Goal: Navigation & Orientation: Find specific page/section

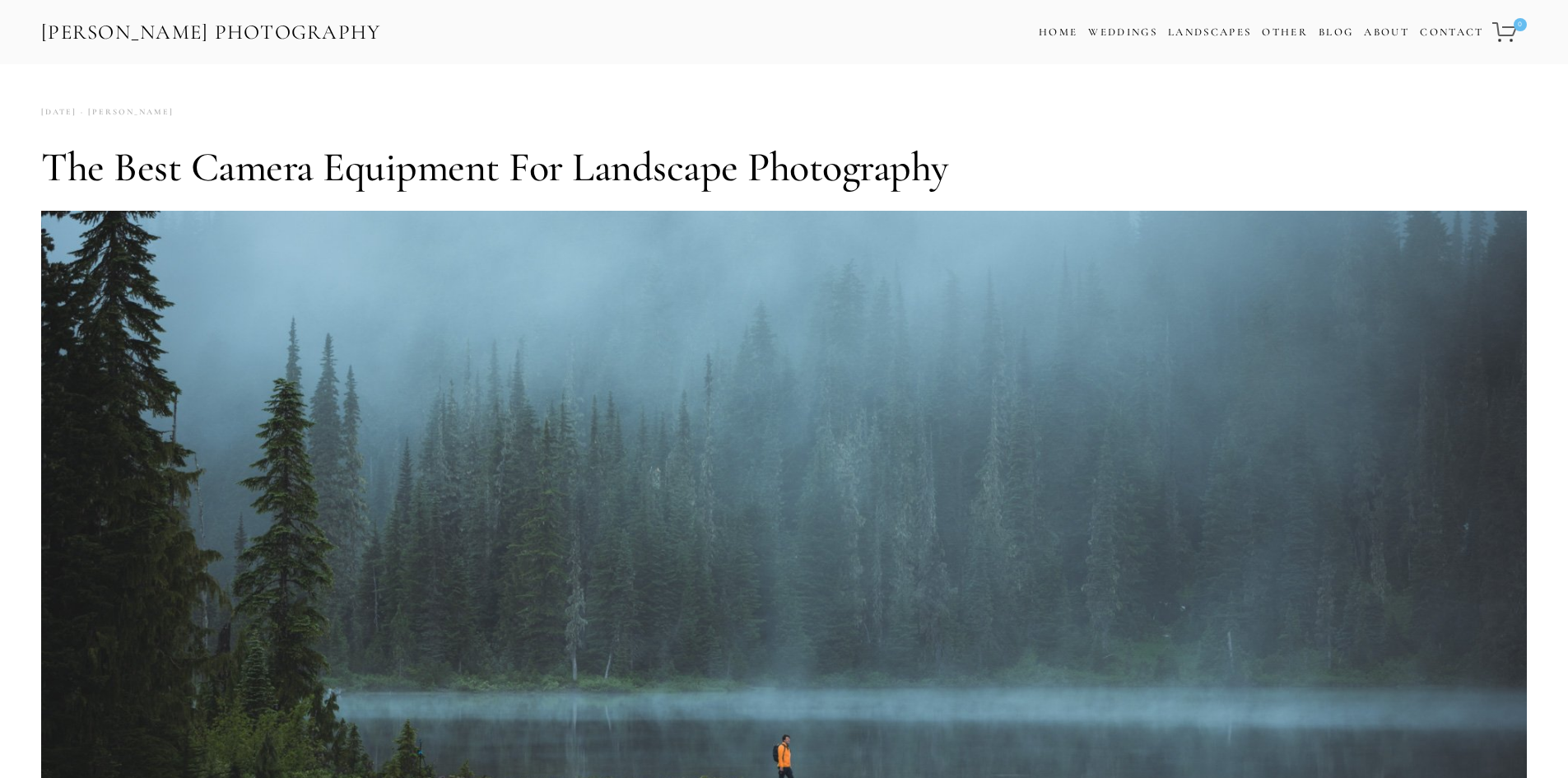
click at [194, 28] on link "[PERSON_NAME] Photography" at bounding box center [211, 32] width 343 height 37
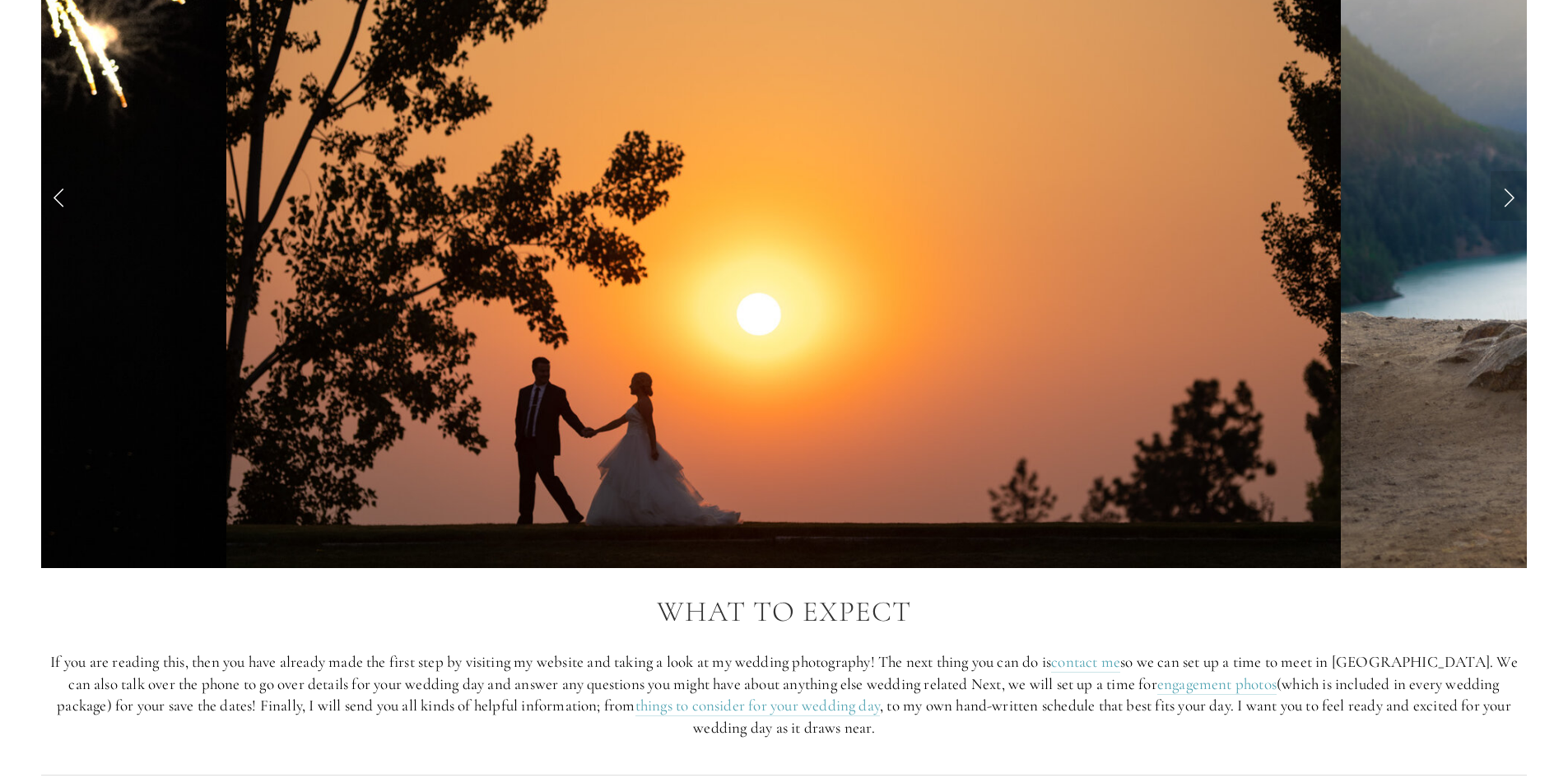
scroll to position [1729, 0]
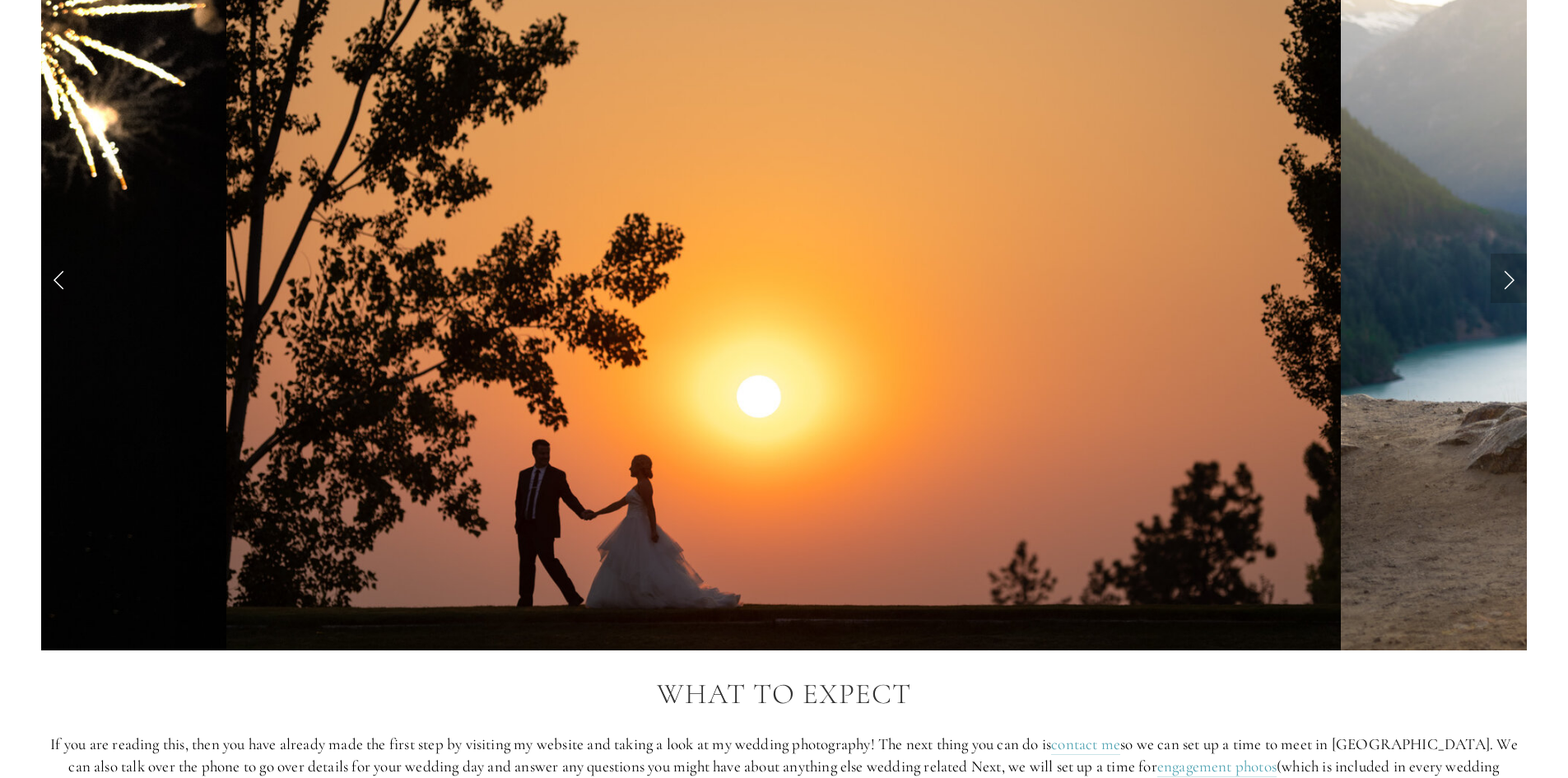
click at [1491, 275] on link "Next Slide" at bounding box center [1508, 278] width 36 height 49
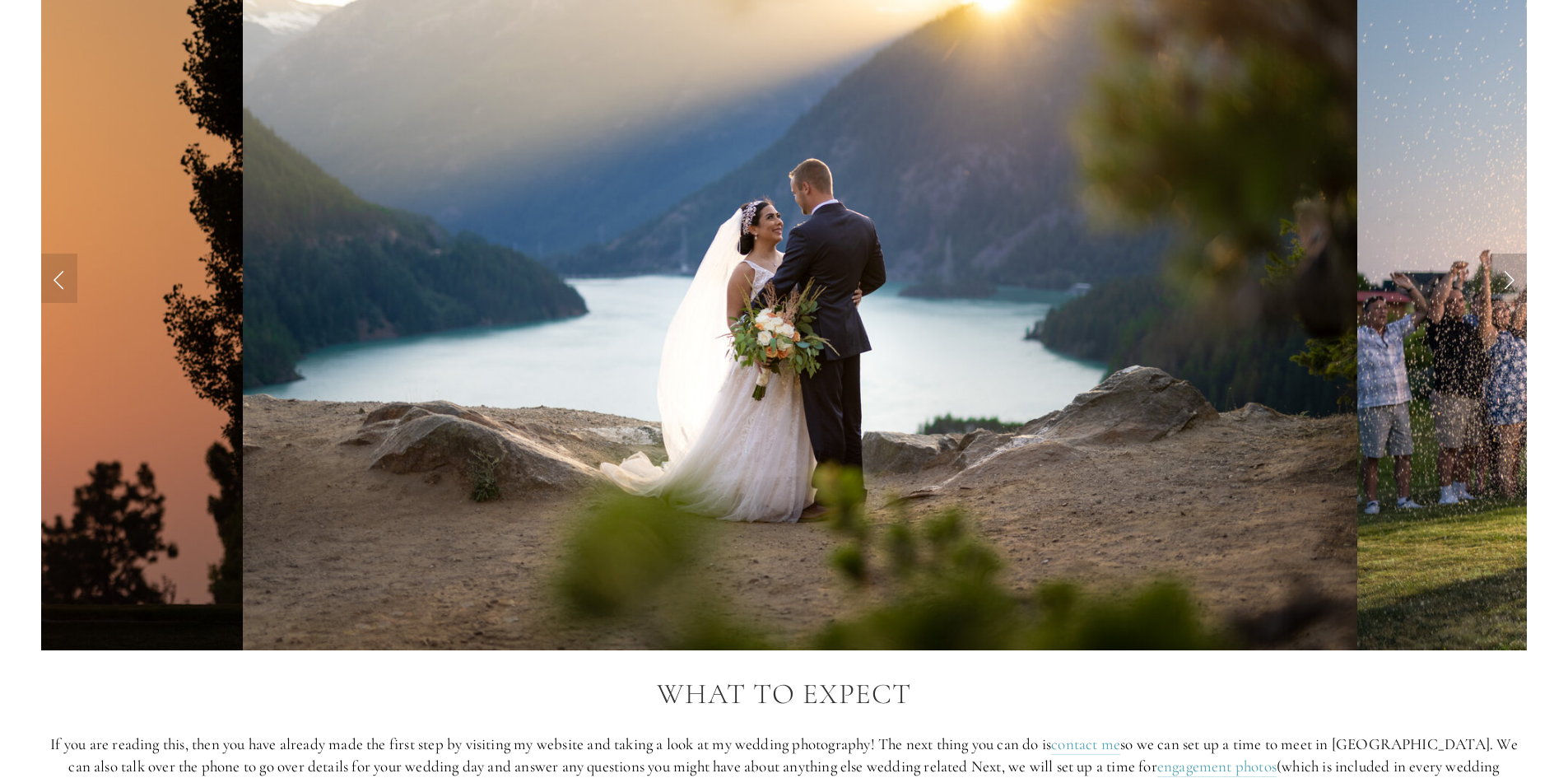
click at [1491, 275] on link "Next Slide" at bounding box center [1508, 278] width 36 height 49
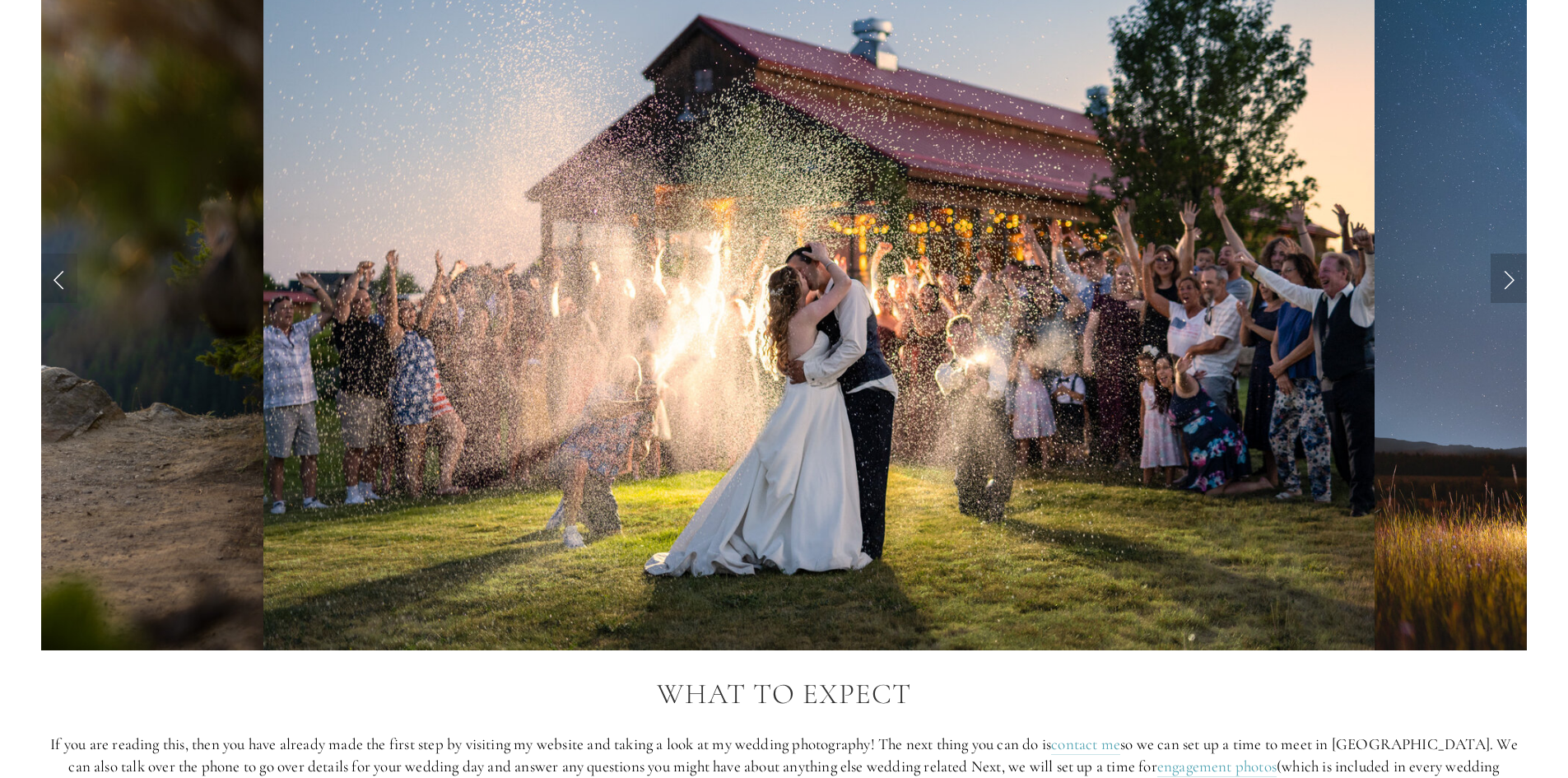
click at [1491, 275] on link "Next Slide" at bounding box center [1508, 278] width 36 height 49
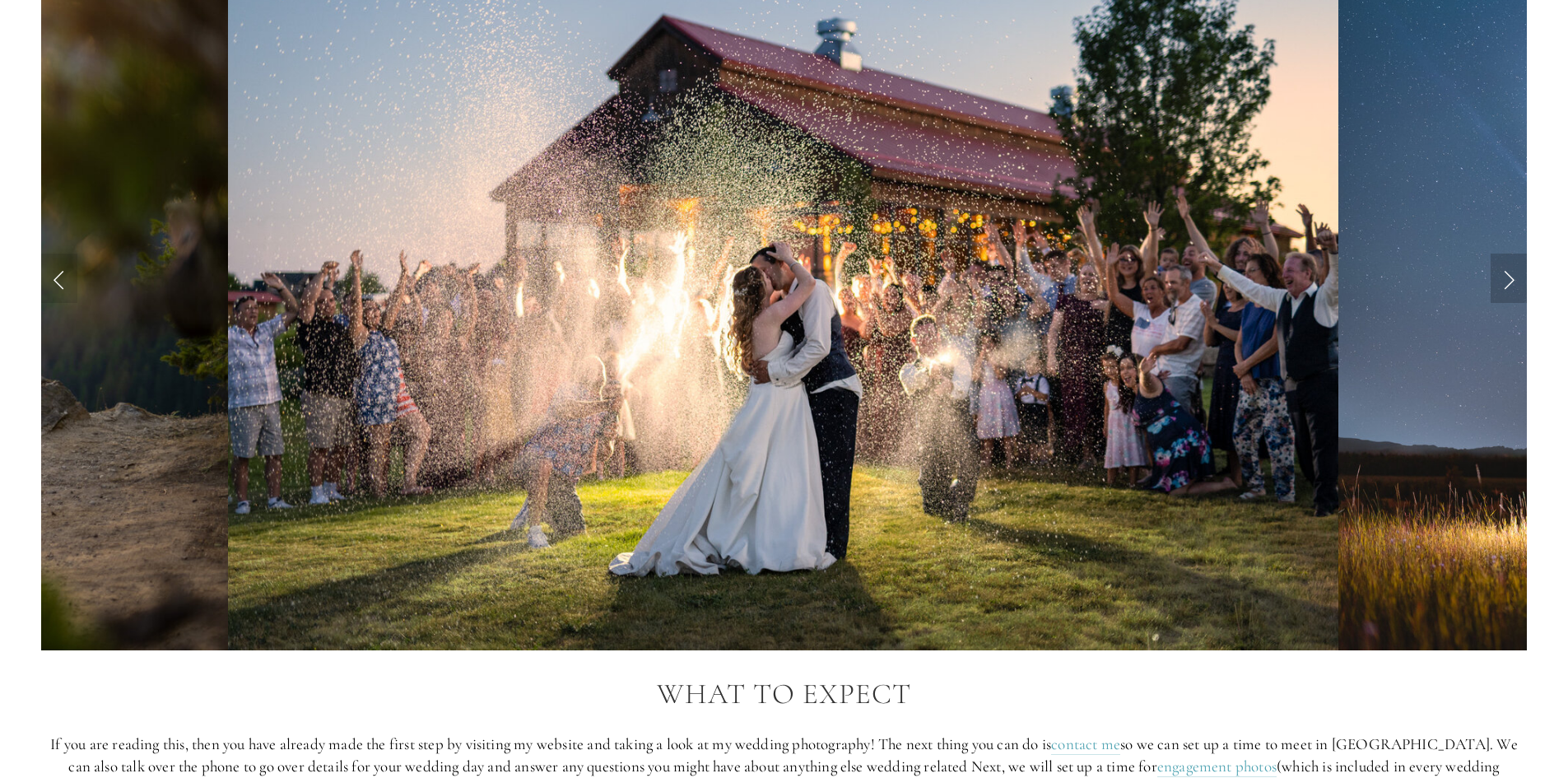
click at [1491, 275] on link "Next Slide" at bounding box center [1508, 278] width 36 height 49
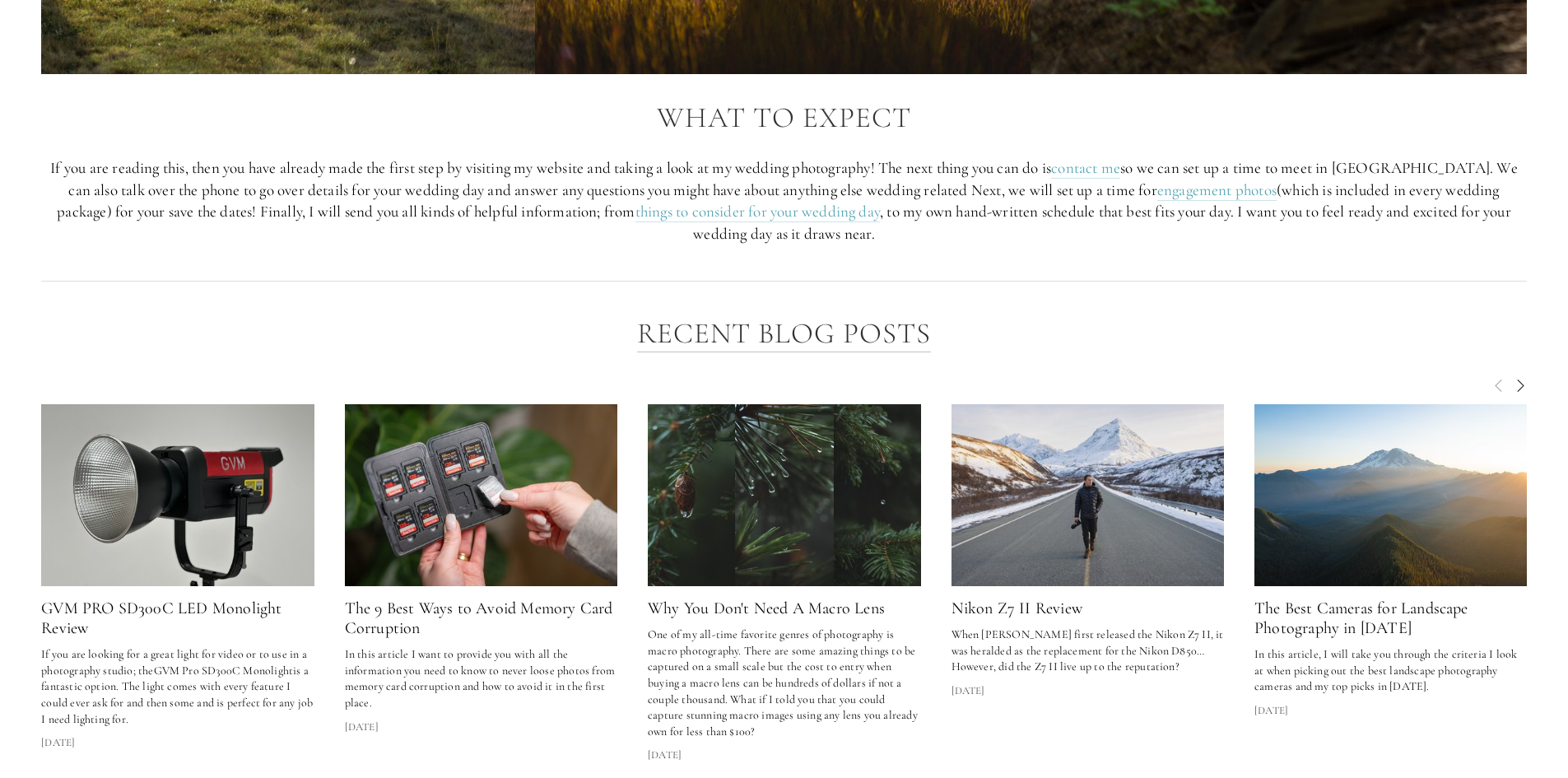
scroll to position [2469, 0]
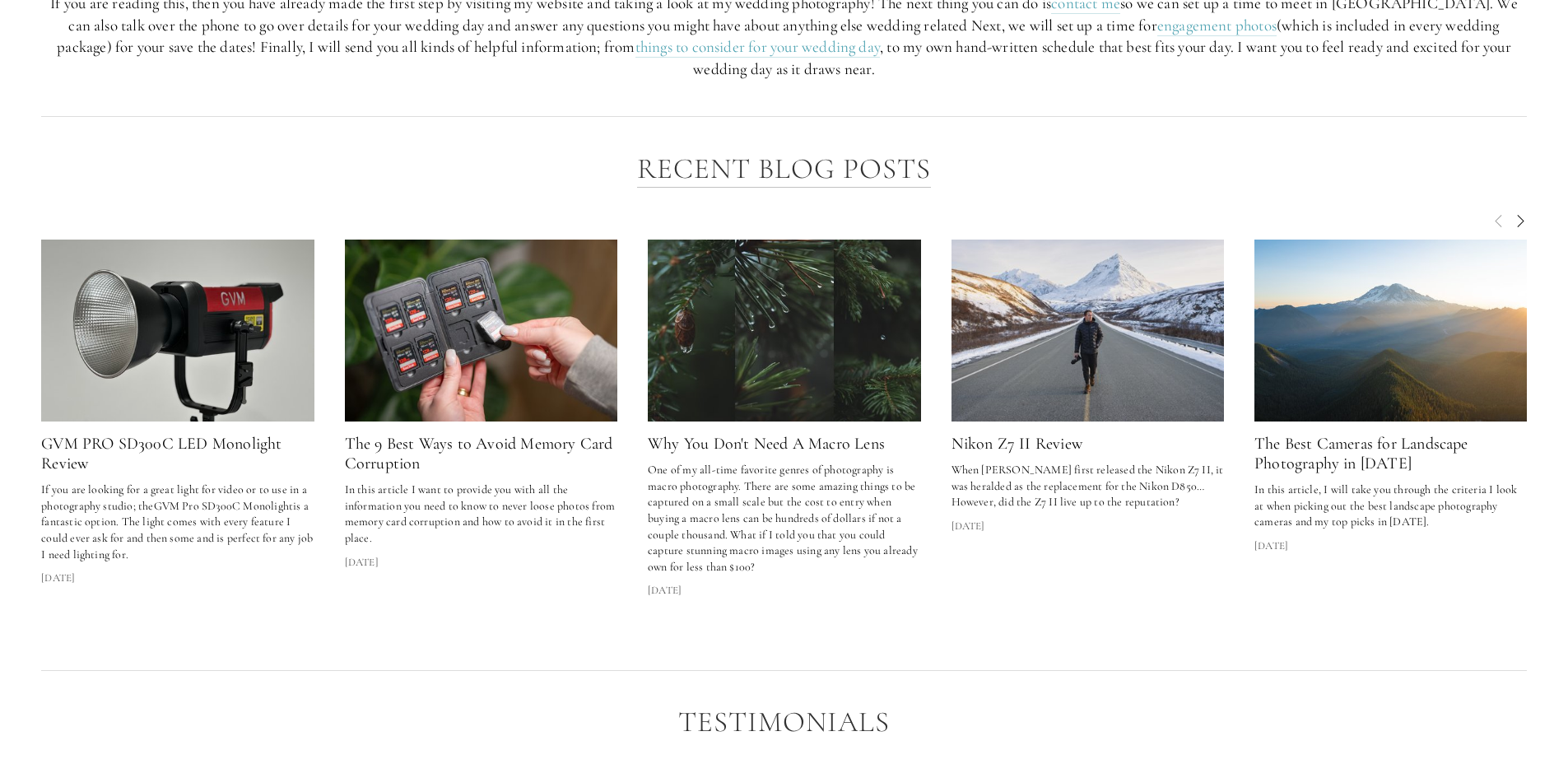
click at [1329, 314] on img at bounding box center [1390, 330] width 274 height 181
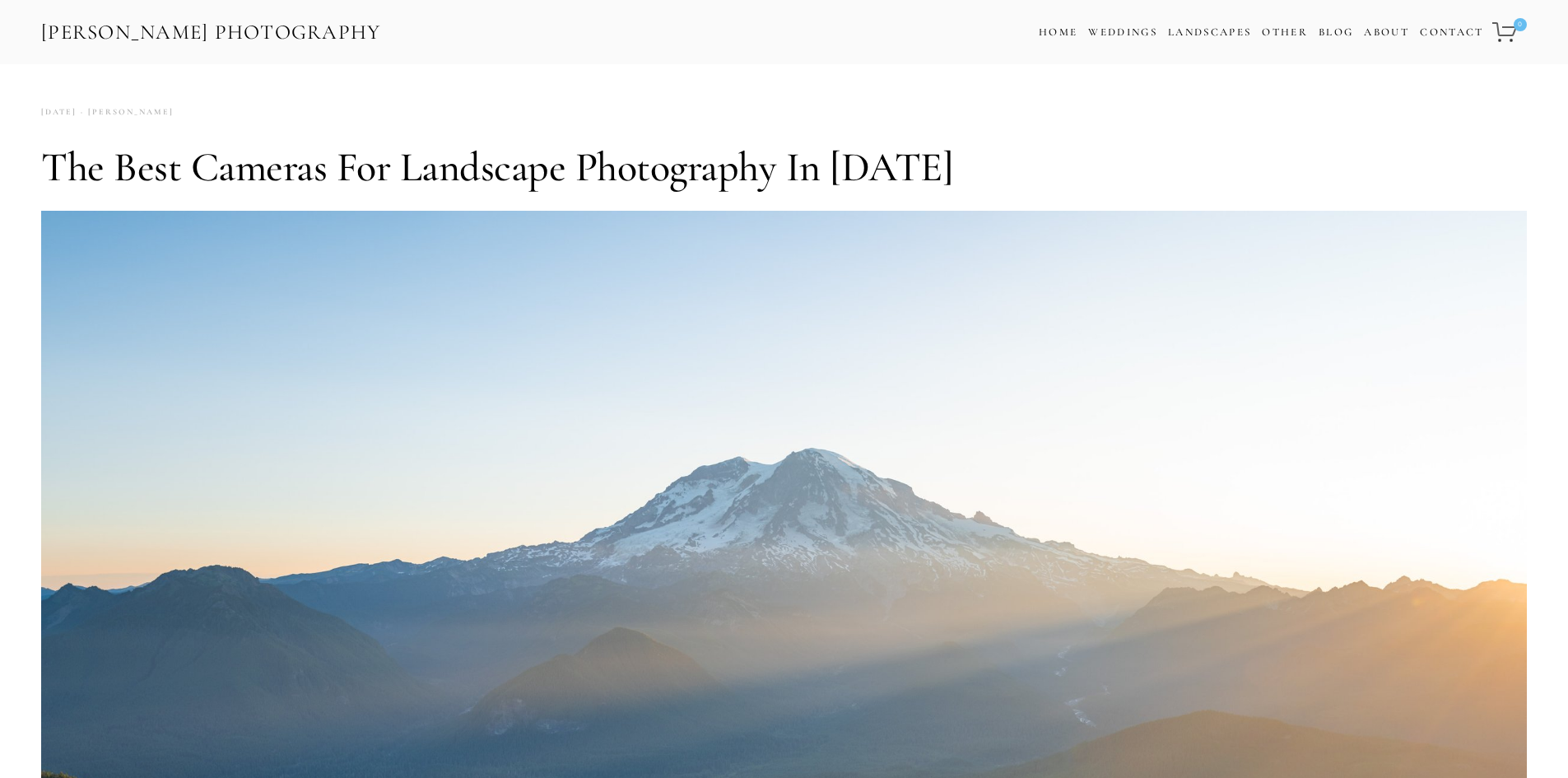
click at [236, 35] on link "[PERSON_NAME] Photography" at bounding box center [211, 32] width 343 height 37
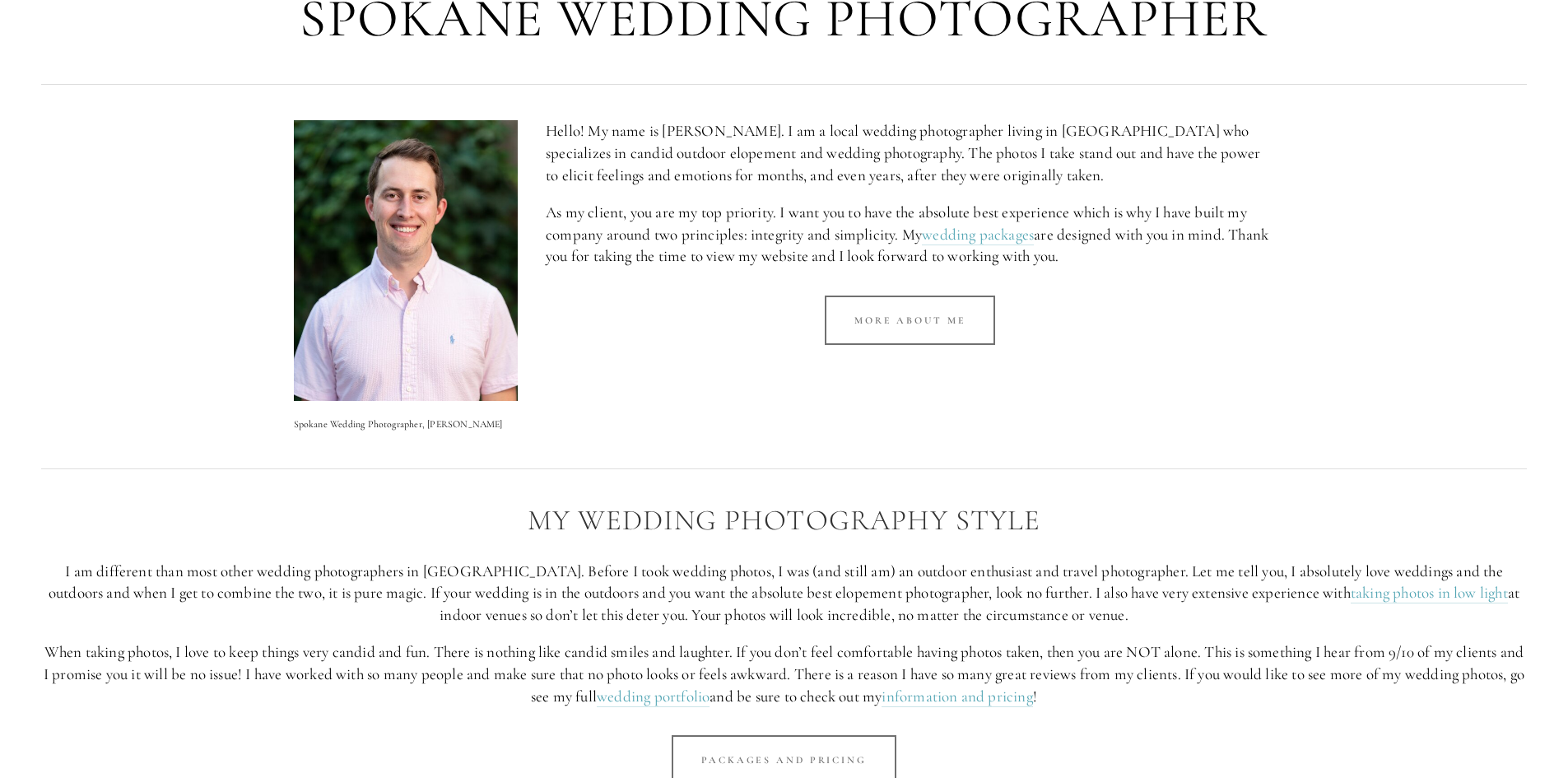
scroll to position [741, 0]
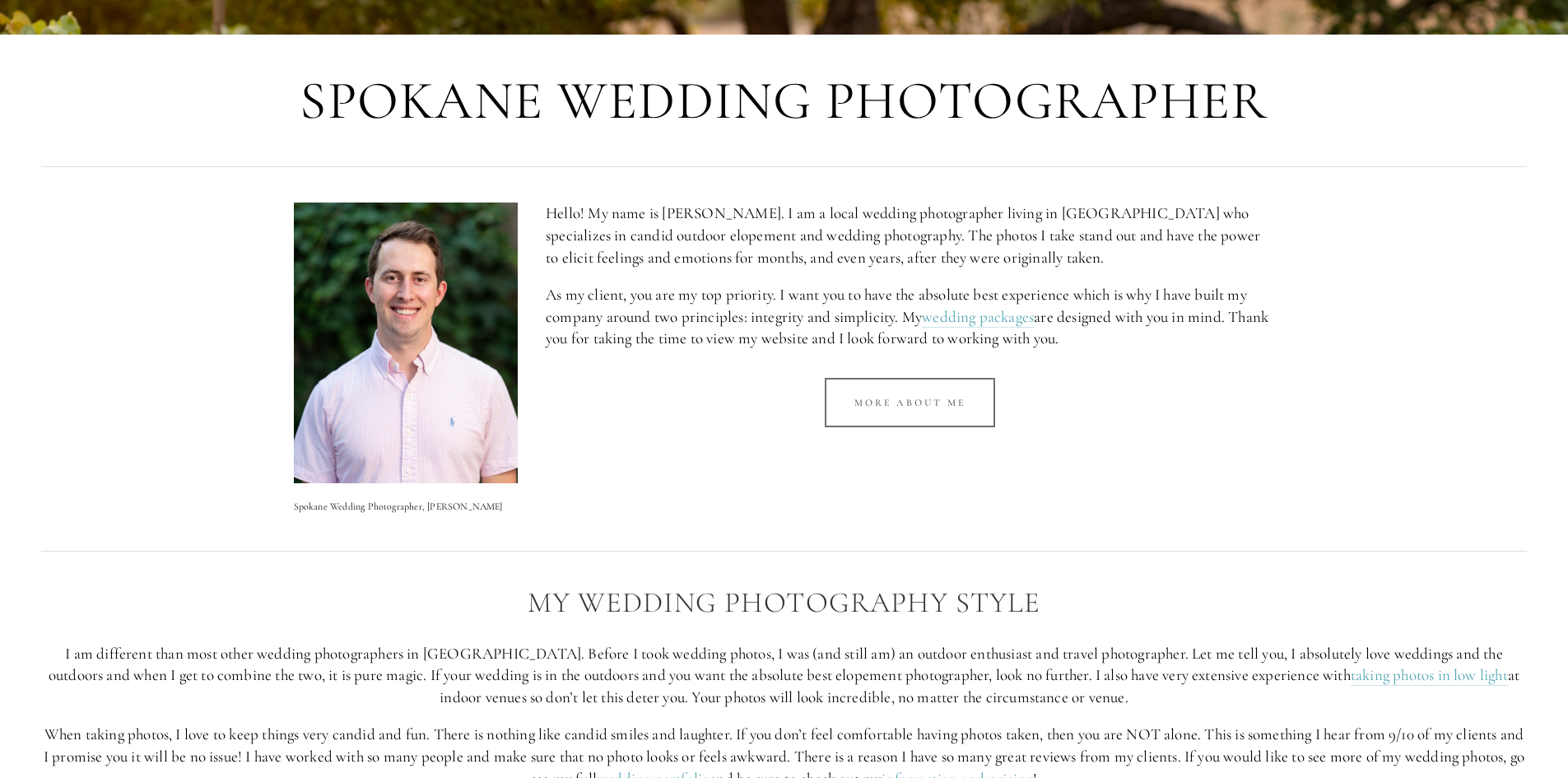
drag, startPoint x: 941, startPoint y: 421, endPoint x: 1095, endPoint y: 371, distance: 161.9
click at [1143, 364] on div "More about me" at bounding box center [910, 402] width 757 height 77
click at [965, 378] on link "More about me" at bounding box center [909, 403] width 170 height 49
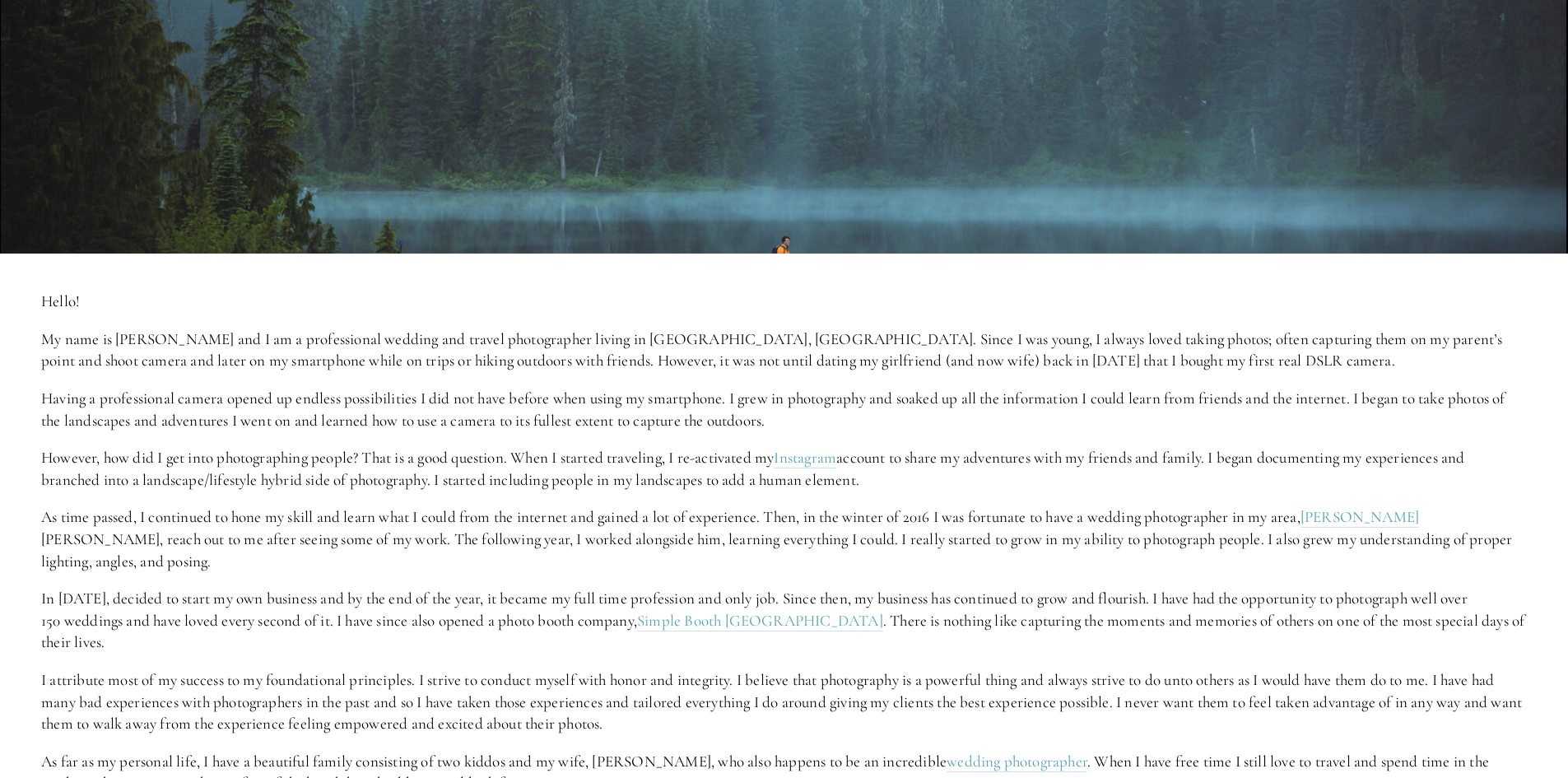
scroll to position [157, 0]
